Goal: Task Accomplishment & Management: Use online tool/utility

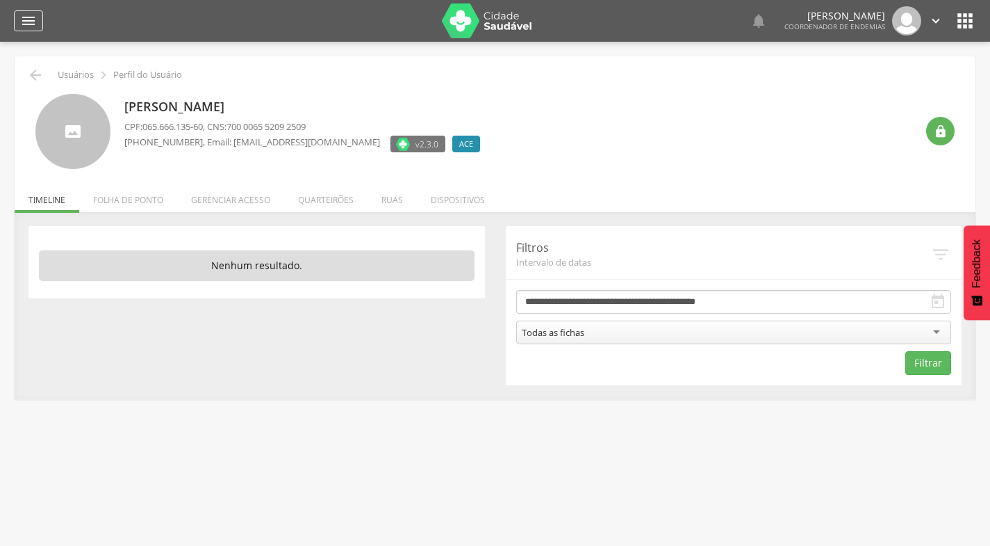
click at [28, 16] on icon "" at bounding box center [28, 21] width 17 height 17
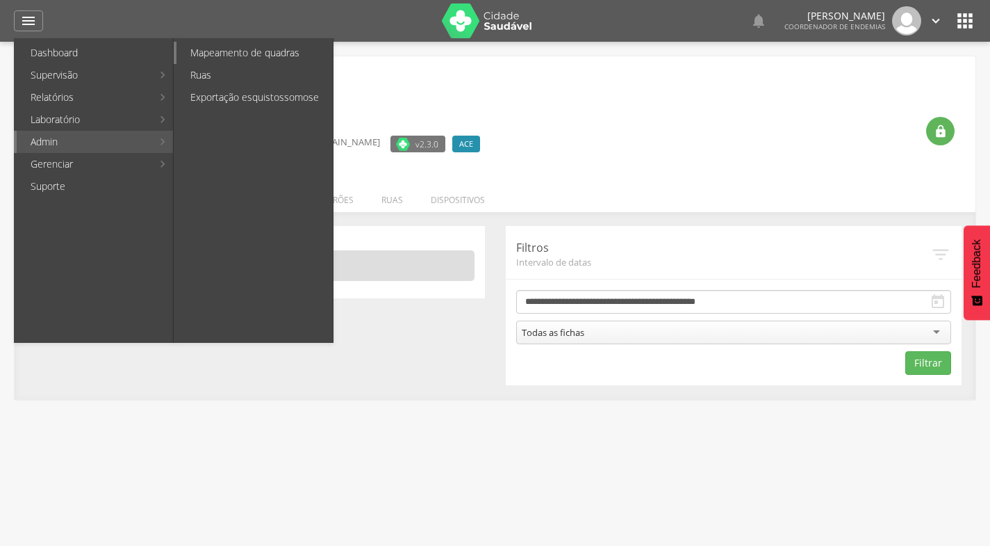
click at [209, 51] on link "Mapeamento de quadras" at bounding box center [255, 53] width 156 height 22
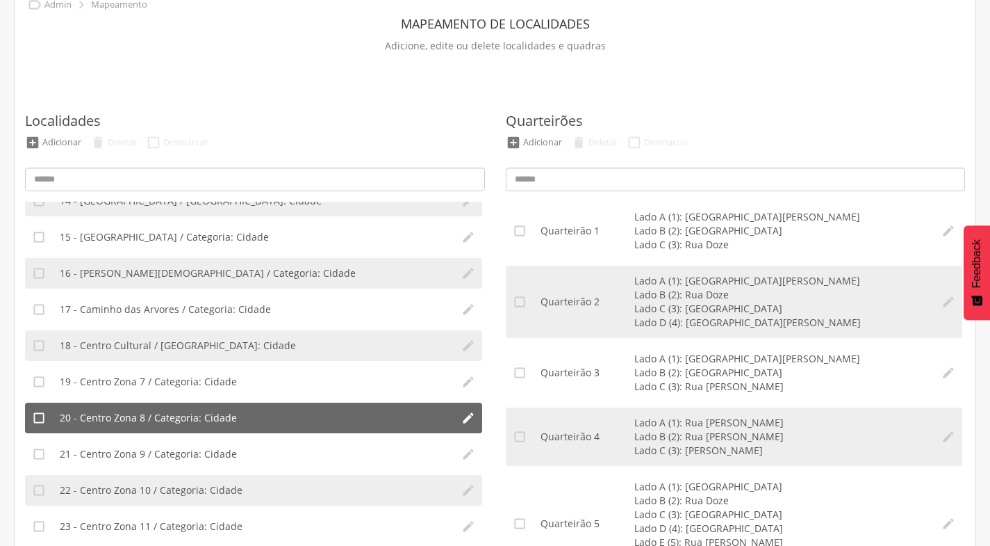
scroll to position [487, 0]
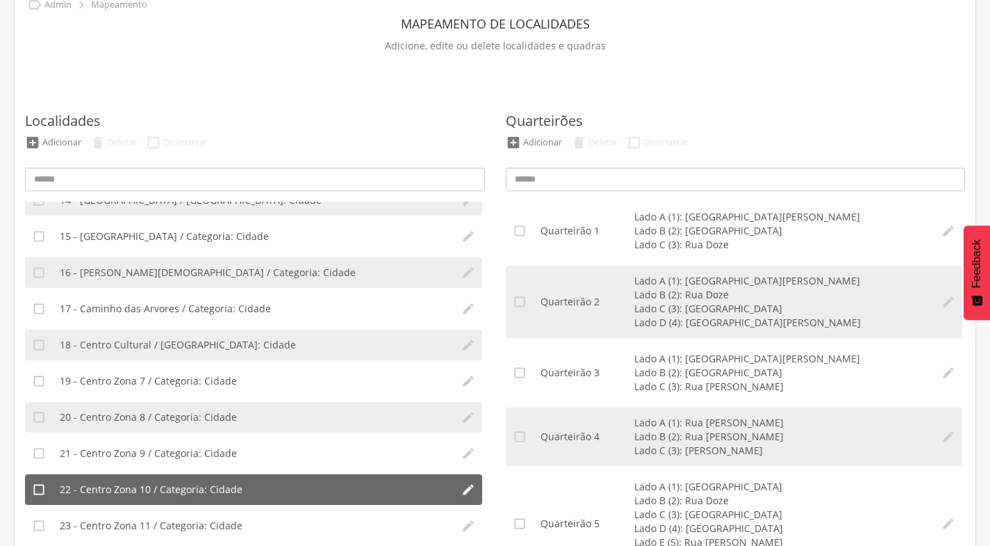
click at [170, 484] on span "22 - Centro Zona 10 / Categoria: Cidade" at bounding box center [151, 489] width 183 height 14
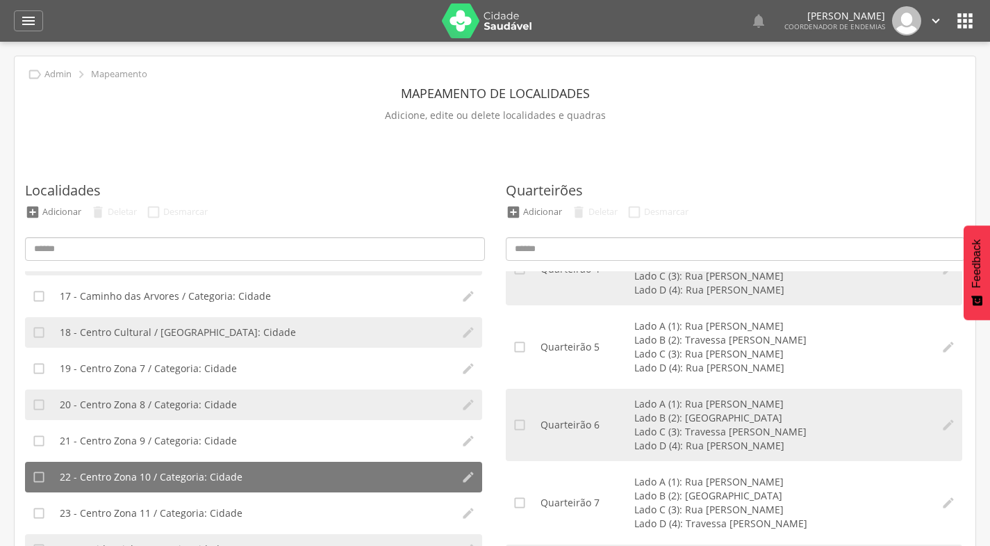
scroll to position [596, 0]
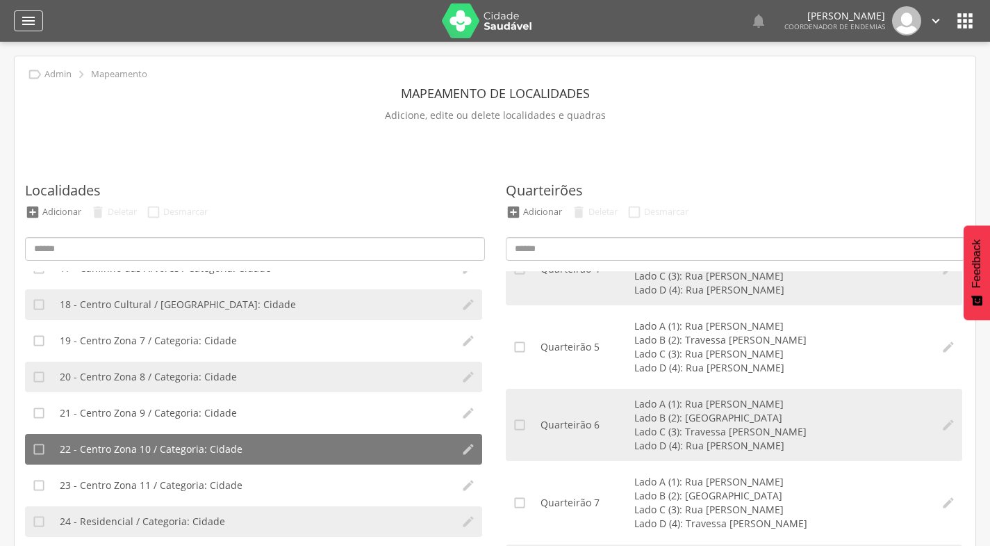
click at [31, 22] on icon "" at bounding box center [28, 21] width 17 height 17
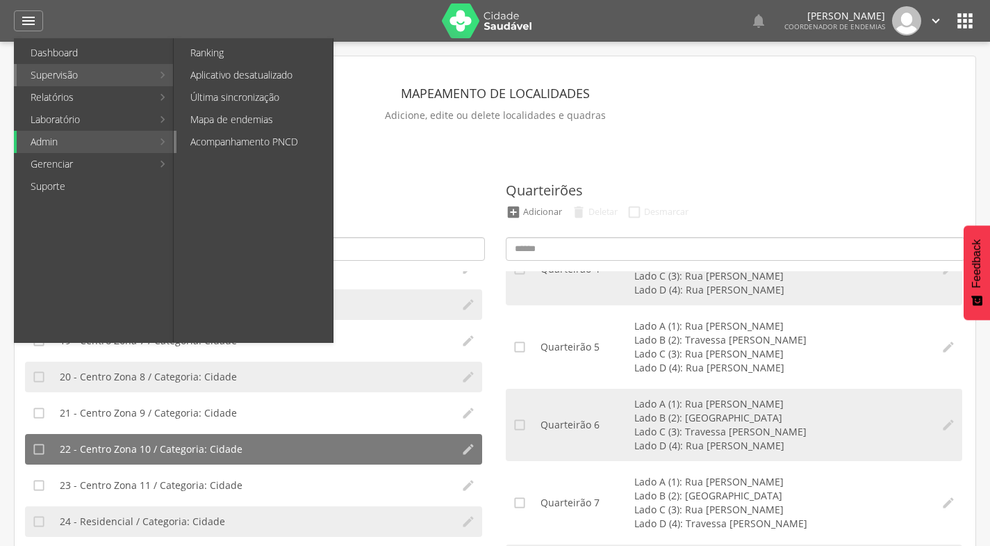
click at [236, 142] on link "Acompanhamento PNCD" at bounding box center [255, 142] width 156 height 22
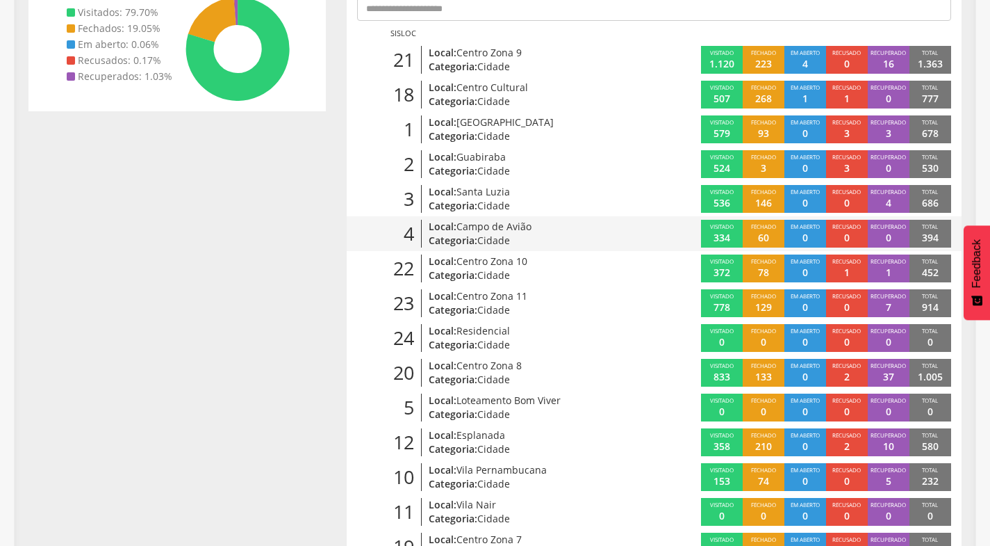
scroll to position [278, 0]
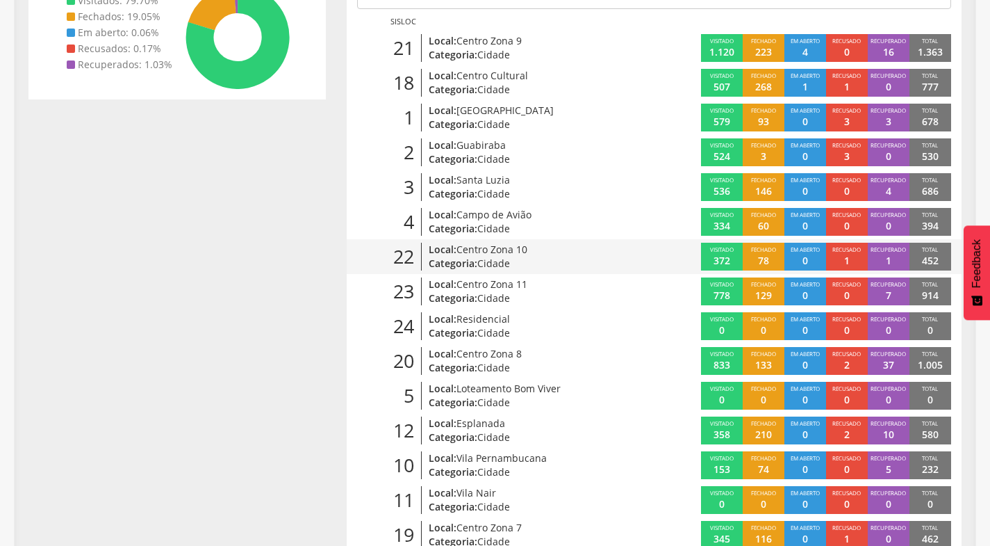
click at [472, 251] on span "Centro Zona 10" at bounding box center [492, 249] width 71 height 13
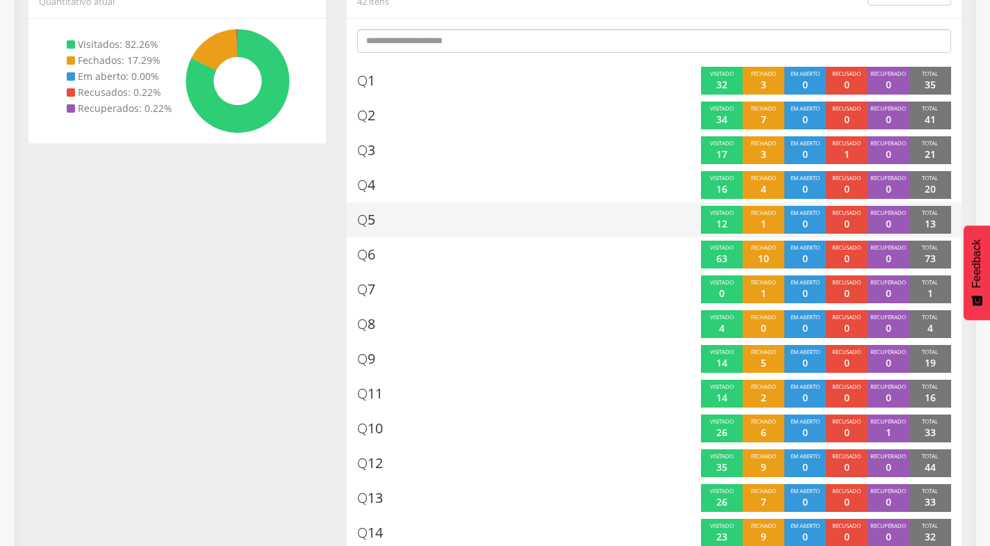
scroll to position [278, 0]
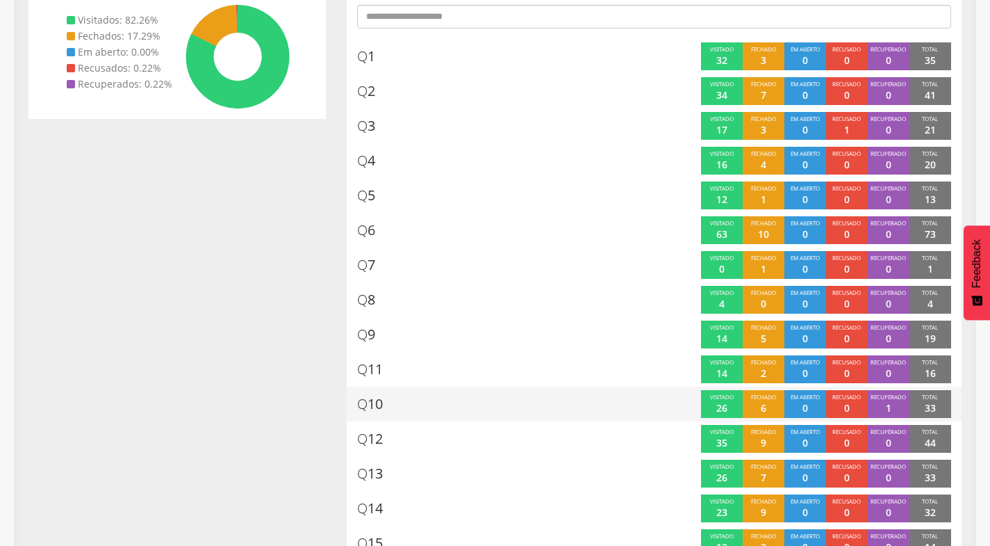
click at [375, 404] on span "Q 10" at bounding box center [370, 404] width 26 height 20
click at [393, 402] on div "Q 10" at bounding box center [497, 404] width 280 height 28
click at [384, 407] on div "Q 10" at bounding box center [497, 404] width 280 height 28
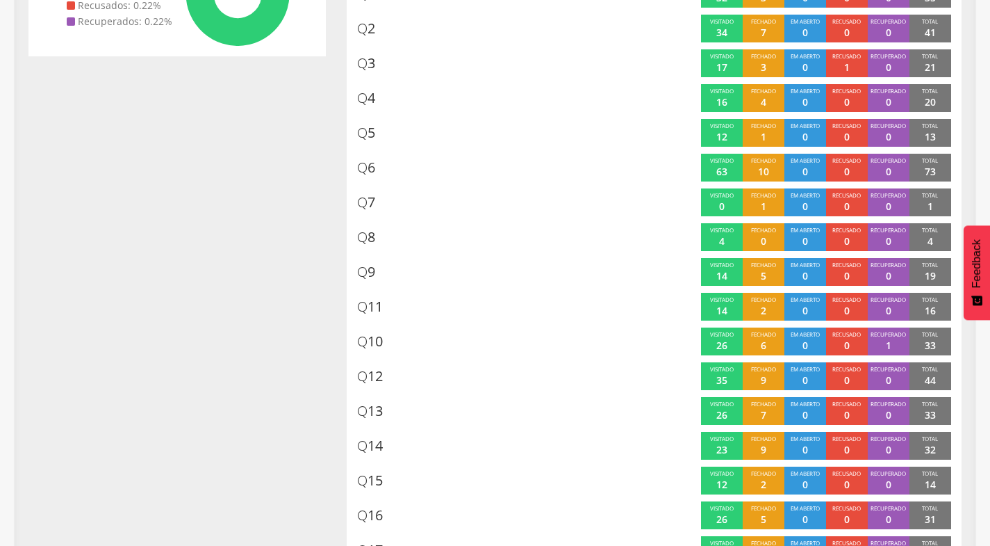
scroll to position [355, 0]
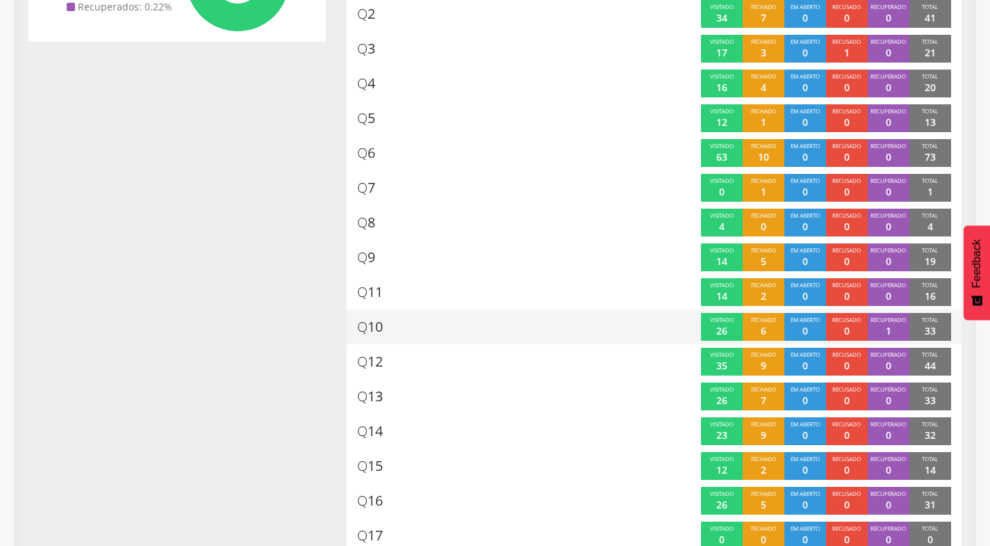
click at [391, 329] on div "Q 10" at bounding box center [497, 327] width 280 height 28
click at [688, 325] on div "Visitado 26 Fechado 6 Em aberto 0 Recusado 0 Recuperado 1 Total 33" at bounding box center [808, 327] width 308 height 28
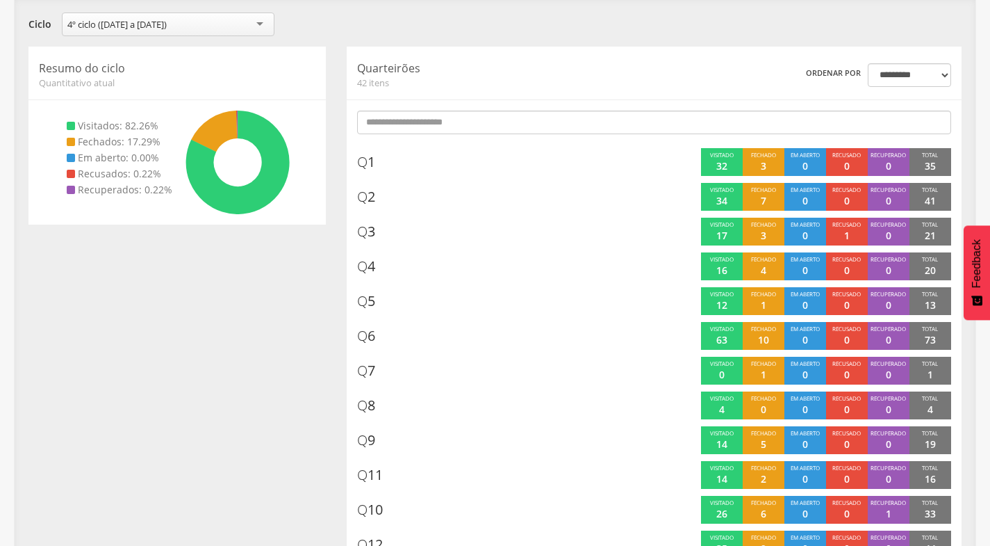
scroll to position [148, 0]
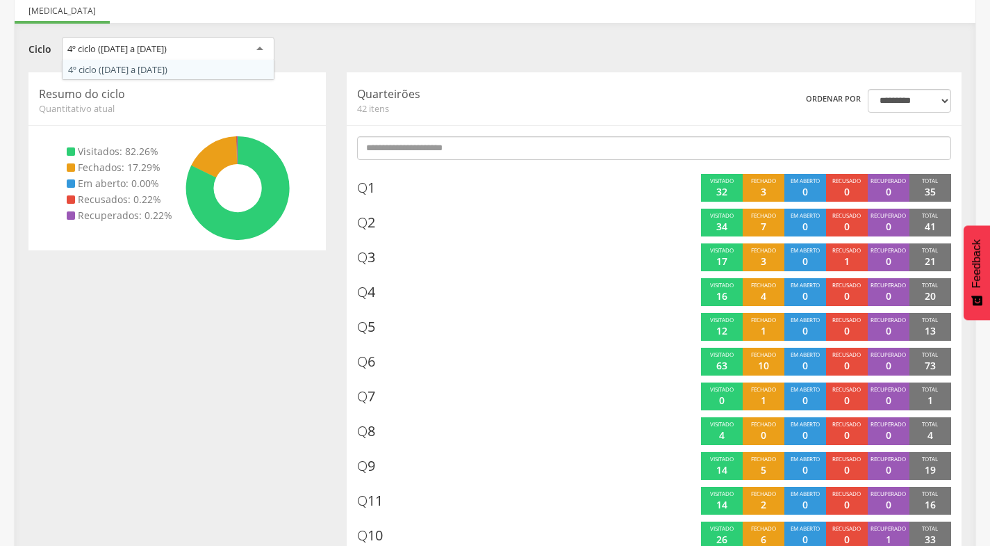
click at [260, 47] on div "4º ciclo ([DATE] a [DATE])" at bounding box center [168, 49] width 213 height 25
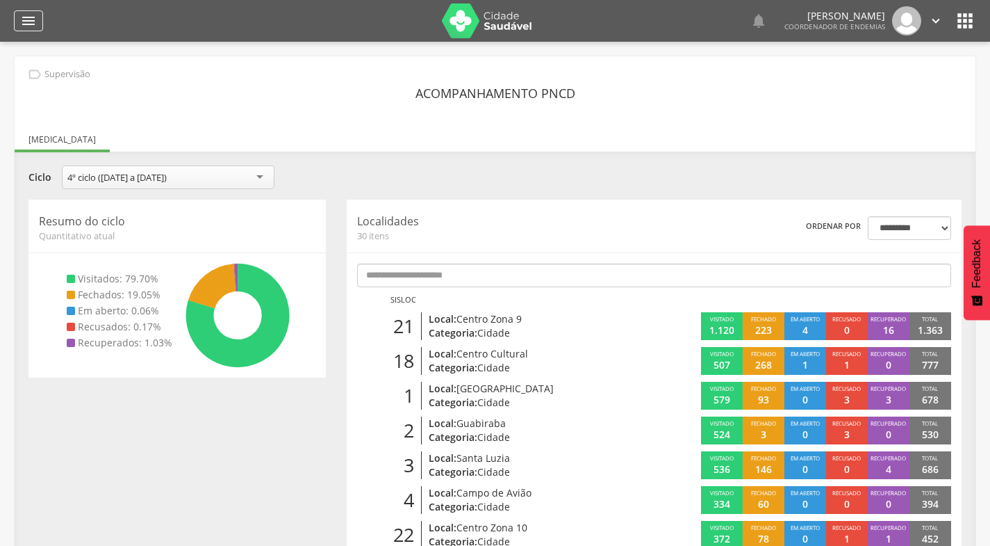
click at [22, 20] on icon "" at bounding box center [28, 21] width 17 height 17
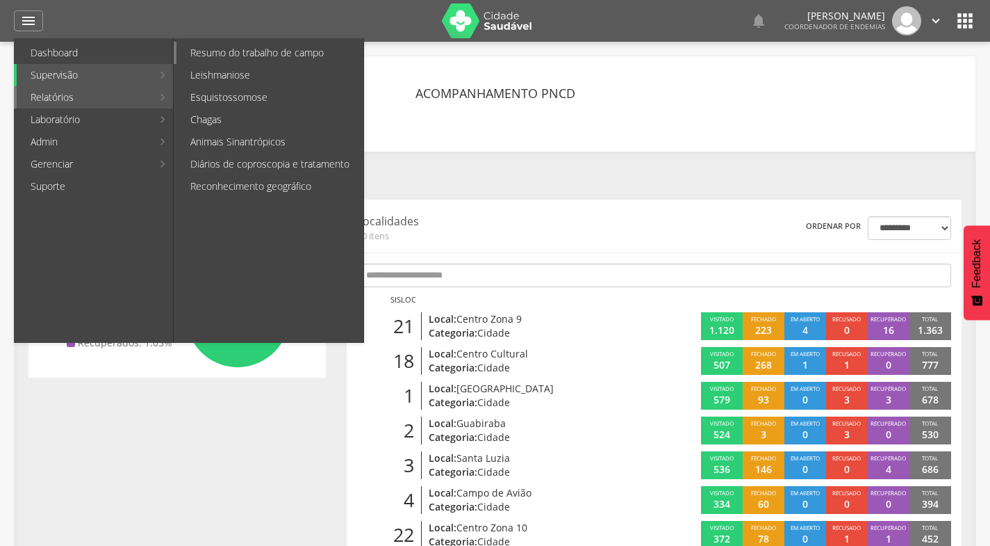
click at [227, 56] on link "Resumo do trabalho de campo" at bounding box center [270, 53] width 187 height 22
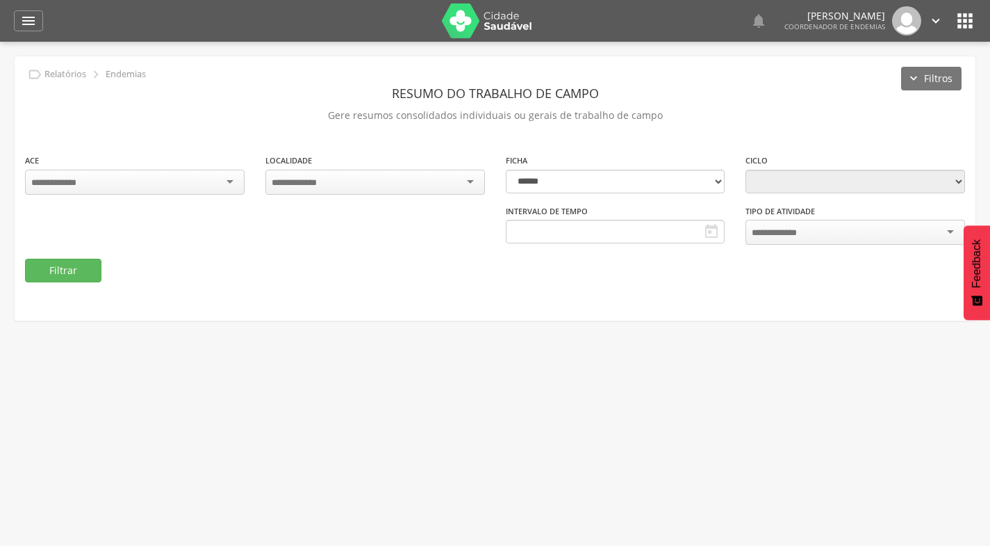
type input "**********"
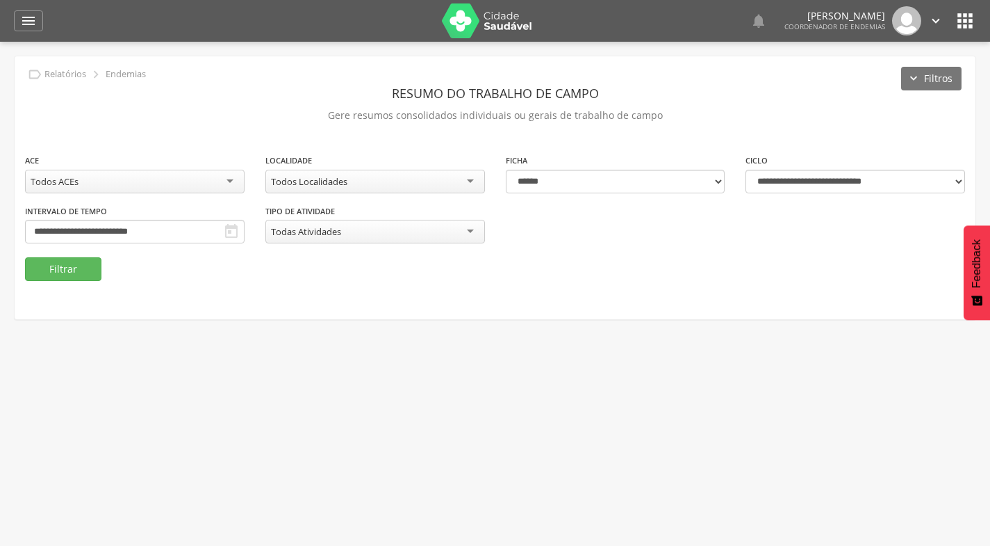
click at [470, 183] on div "Todos Localidades" at bounding box center [375, 182] width 220 height 24
click at [69, 265] on button "Filtrar" at bounding box center [63, 269] width 76 height 24
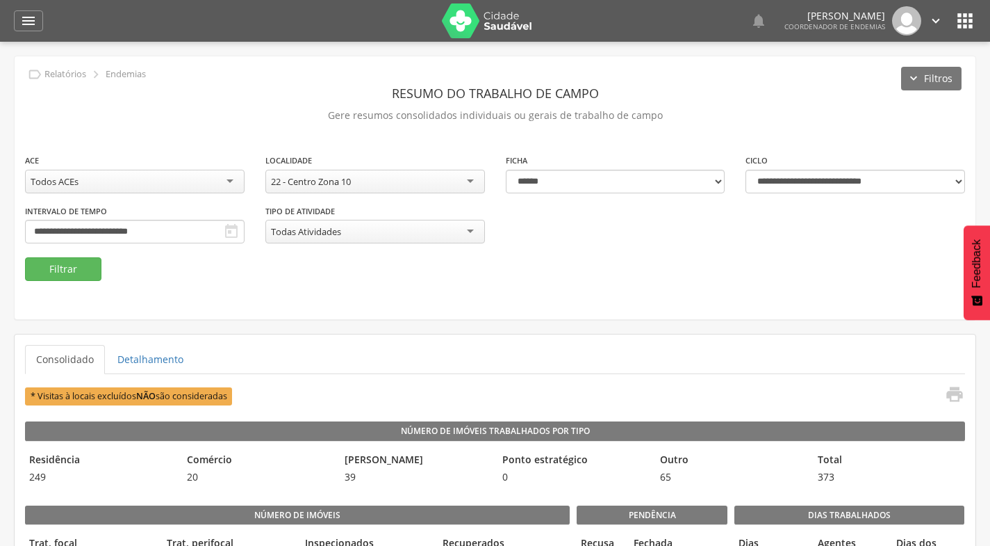
click at [934, 24] on icon "" at bounding box center [936, 20] width 15 height 15
click at [876, 77] on link "Sair" at bounding box center [888, 80] width 110 height 17
